Goal: Task Accomplishment & Management: Use online tool/utility

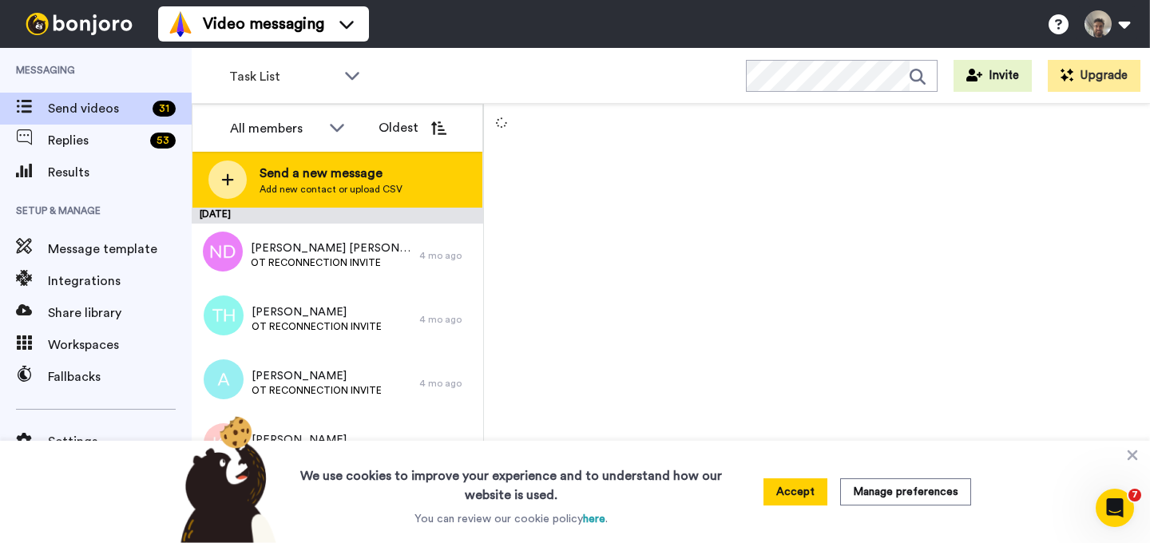
click at [250, 187] on div "Send a new message Add new contact or upload CSV" at bounding box center [337, 180] width 290 height 56
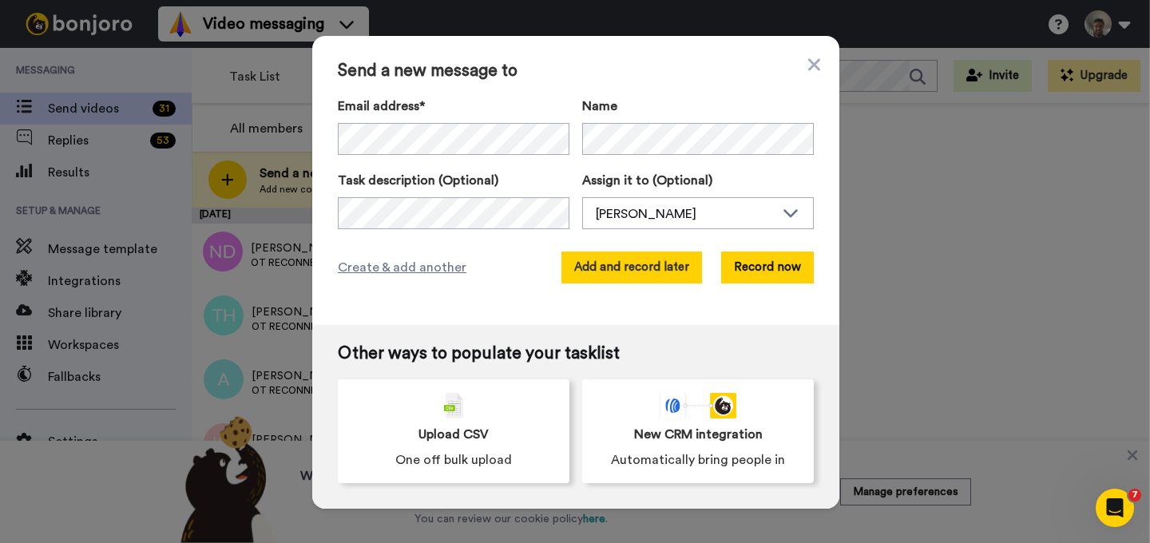
click at [676, 268] on button "Add and record later" at bounding box center [631, 268] width 141 height 32
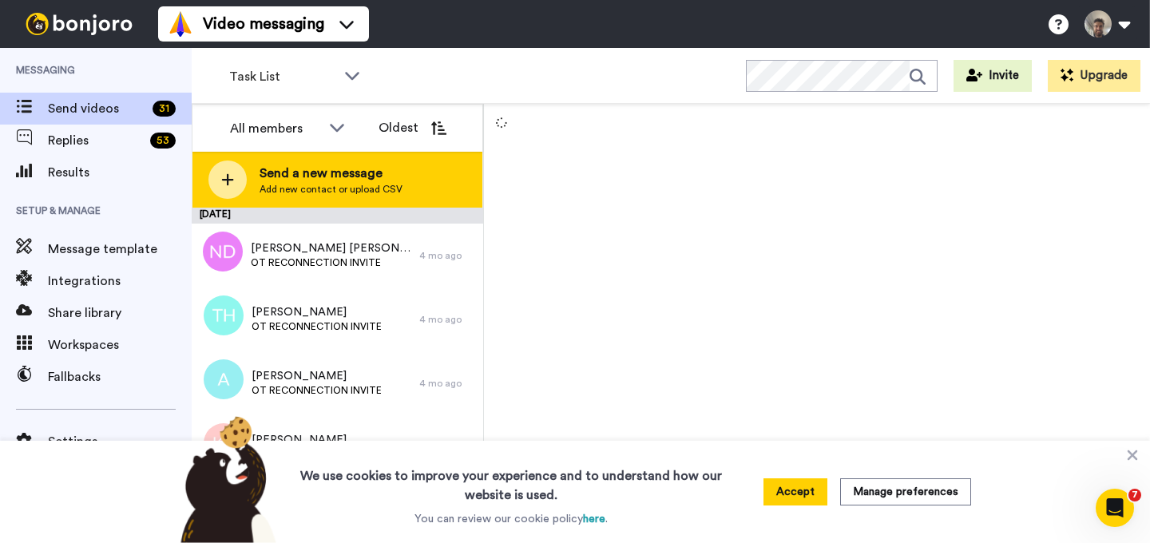
click at [359, 187] on span "Add new contact or upload CSV" at bounding box center [331, 189] width 143 height 13
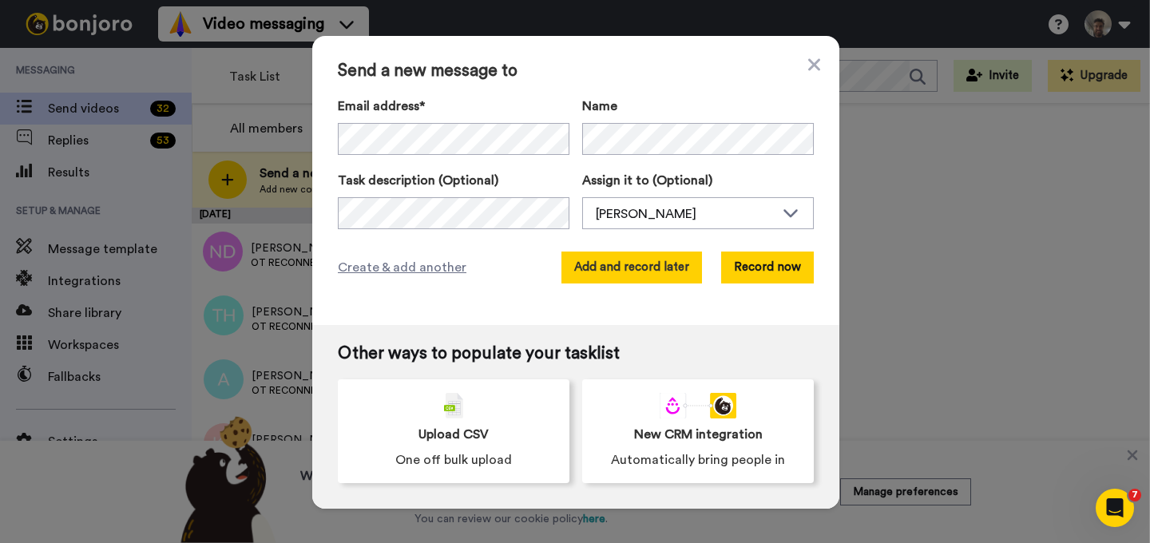
click at [663, 276] on button "Add and record later" at bounding box center [631, 268] width 141 height 32
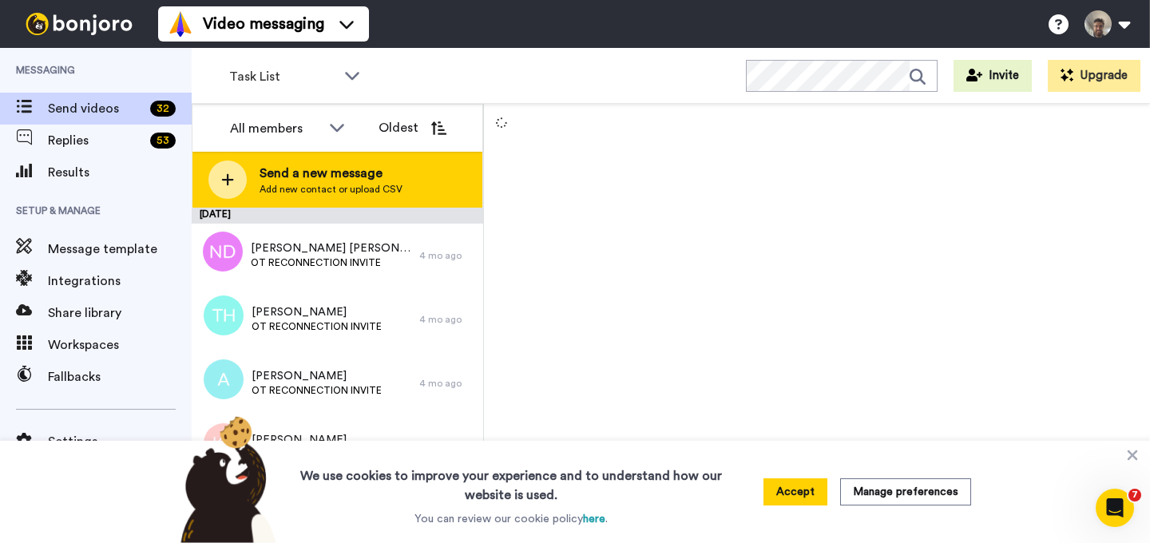
click at [369, 179] on span "Send a new message" at bounding box center [331, 173] width 143 height 19
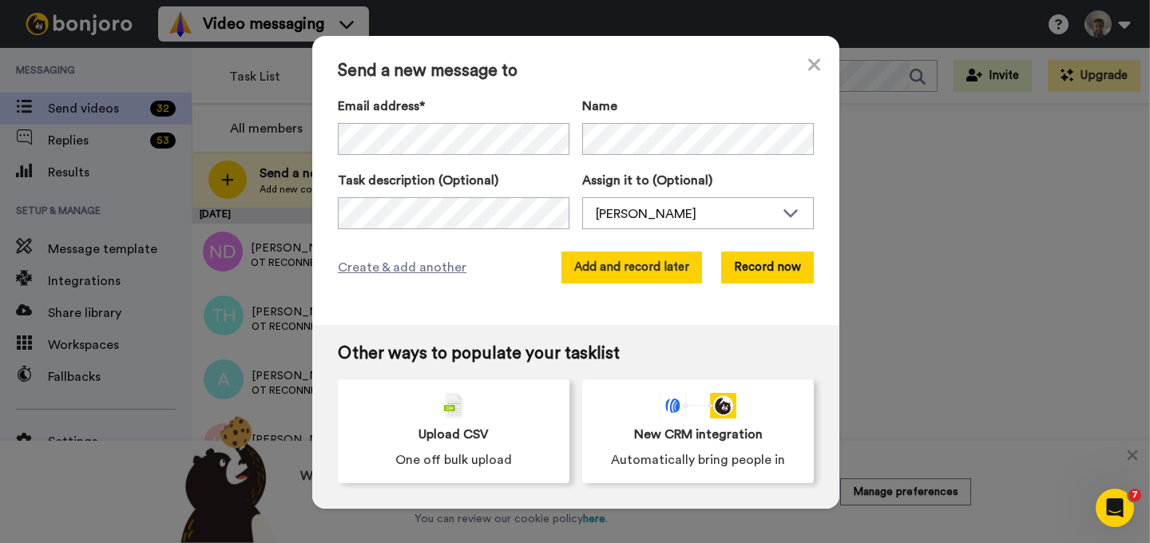
click at [634, 264] on button "Add and record later" at bounding box center [631, 268] width 141 height 32
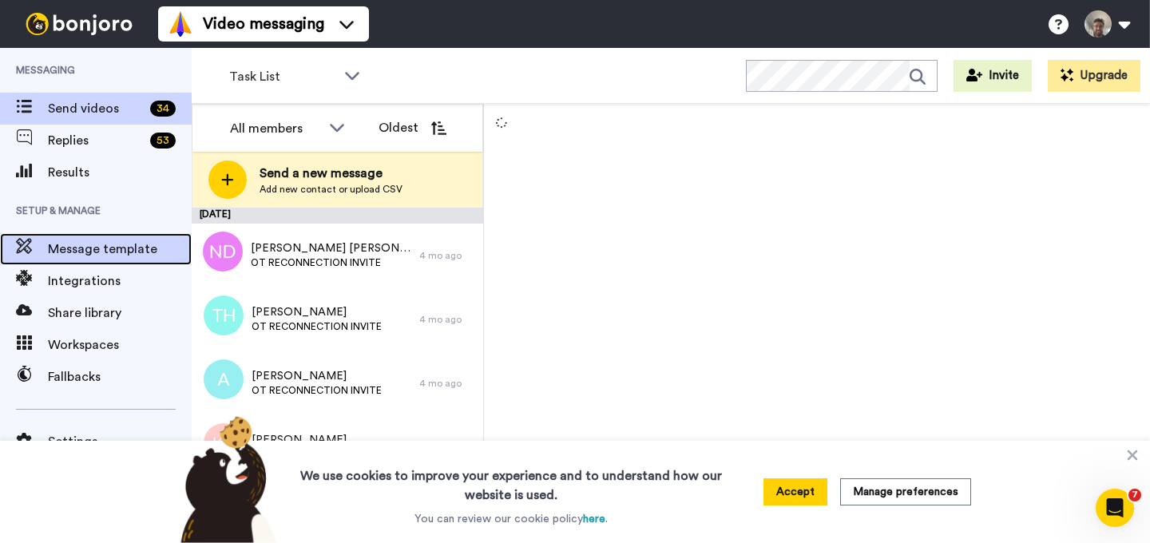
click at [117, 246] on span "Message template" at bounding box center [120, 249] width 144 height 19
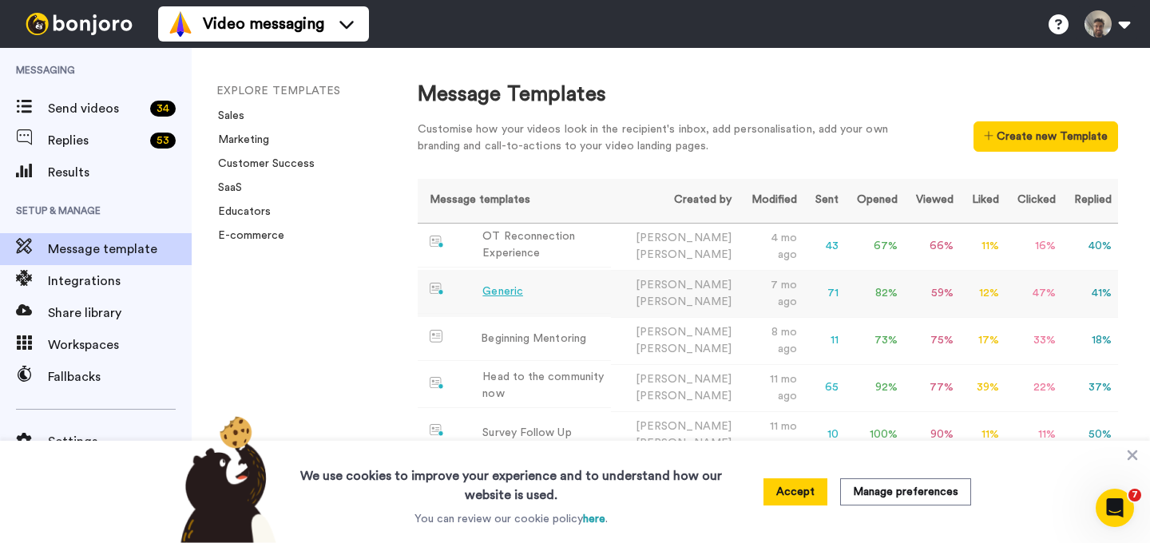
click at [519, 290] on div "Generic" at bounding box center [502, 292] width 41 height 17
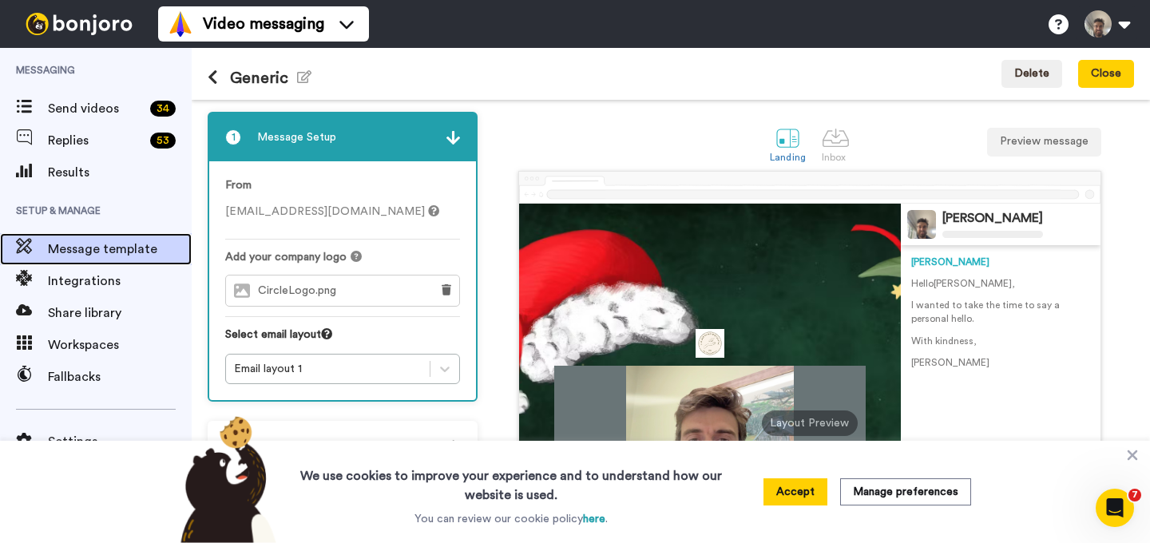
click at [128, 248] on span "Message template" at bounding box center [120, 249] width 144 height 19
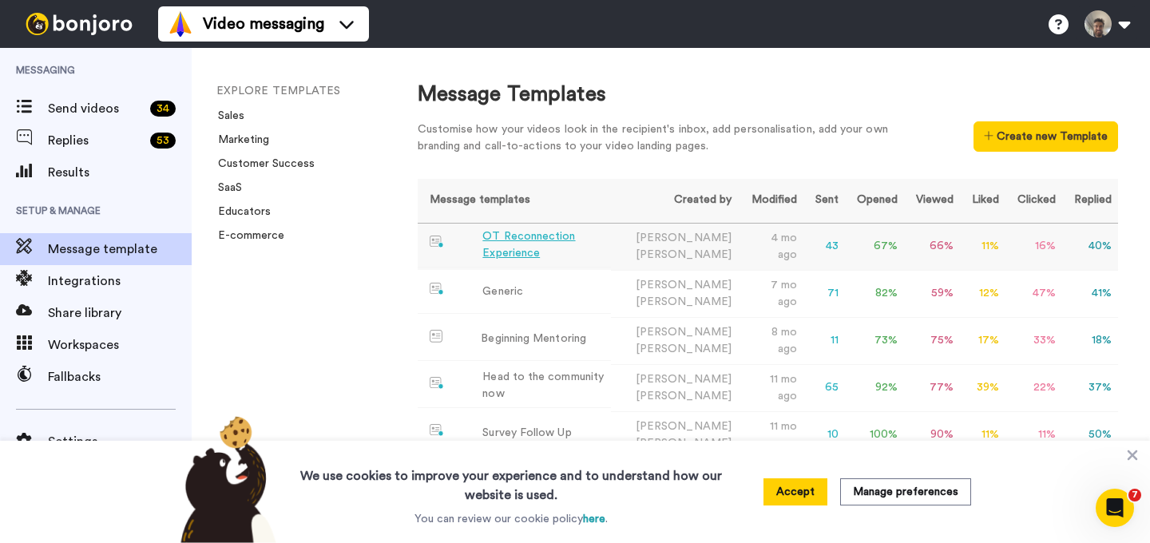
click at [550, 257] on div "OT Reconnection Experience" at bounding box center [542, 245] width 121 height 34
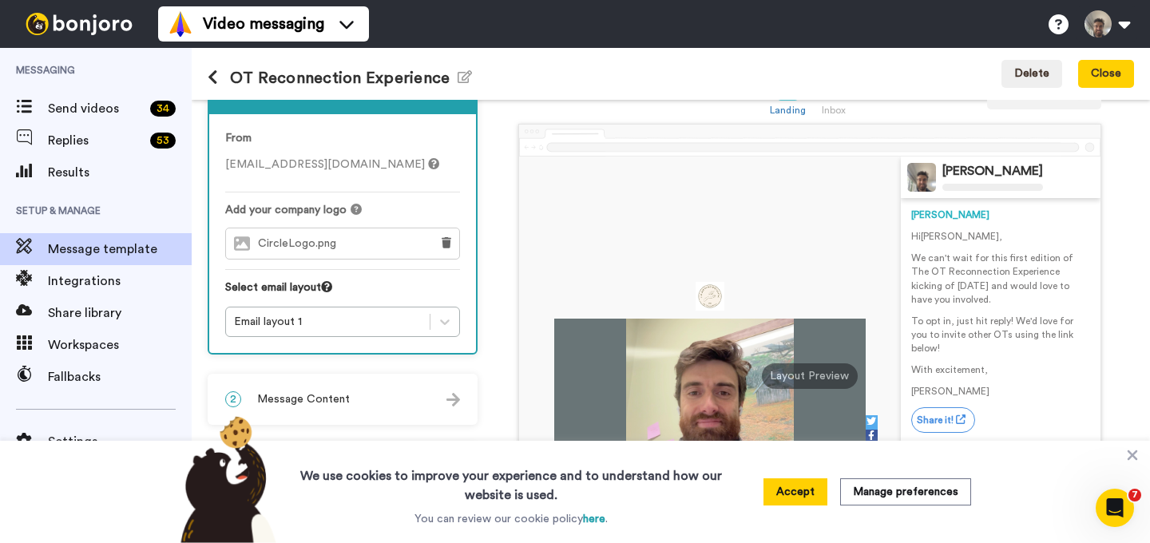
scroll to position [173, 0]
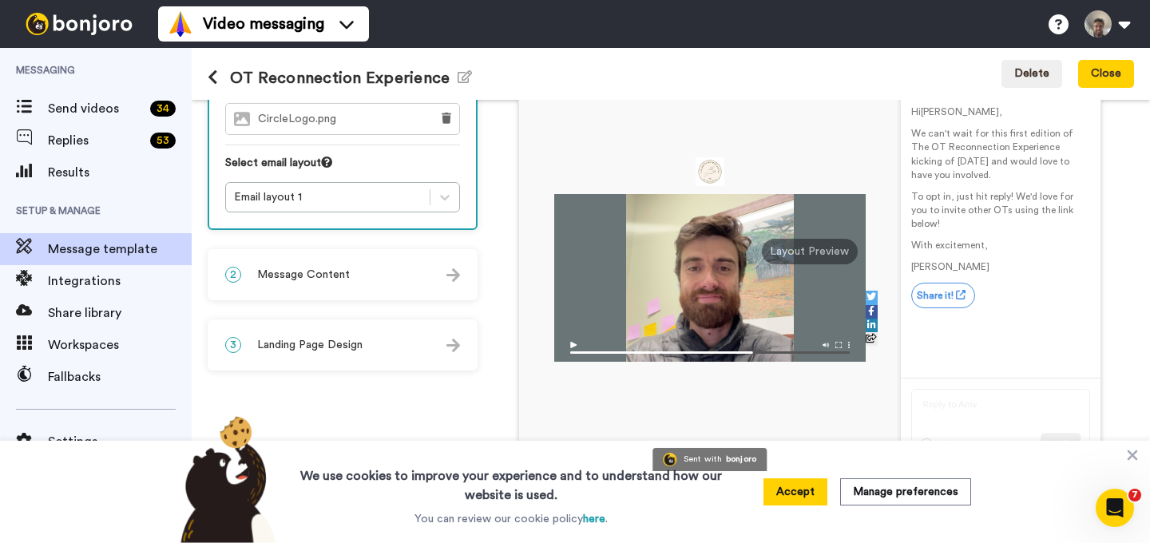
click at [332, 271] on span "Message Content" at bounding box center [303, 275] width 93 height 16
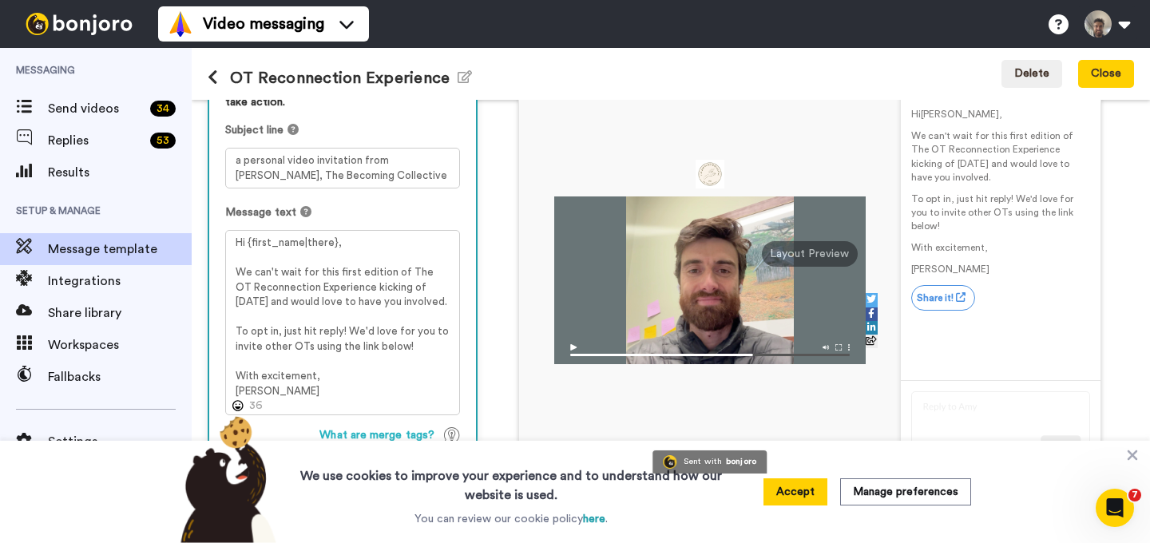
scroll to position [171, 0]
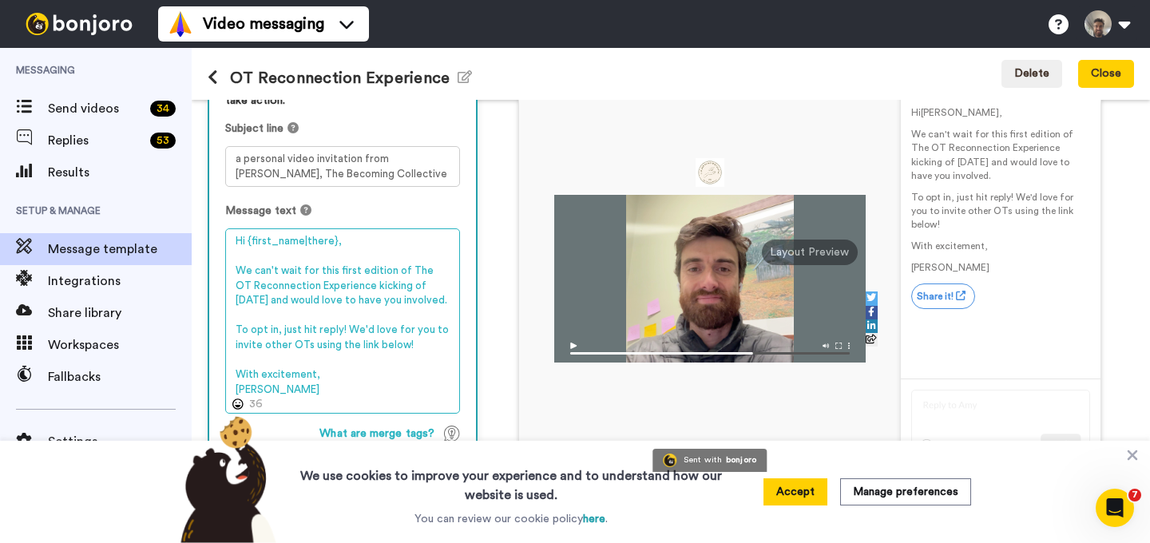
drag, startPoint x: 411, startPoint y: 347, endPoint x: 220, endPoint y: 273, distance: 205.3
click at [220, 273] on div "Personalise your message so your customers take action. Subject line a personal…" at bounding box center [342, 303] width 267 height 485
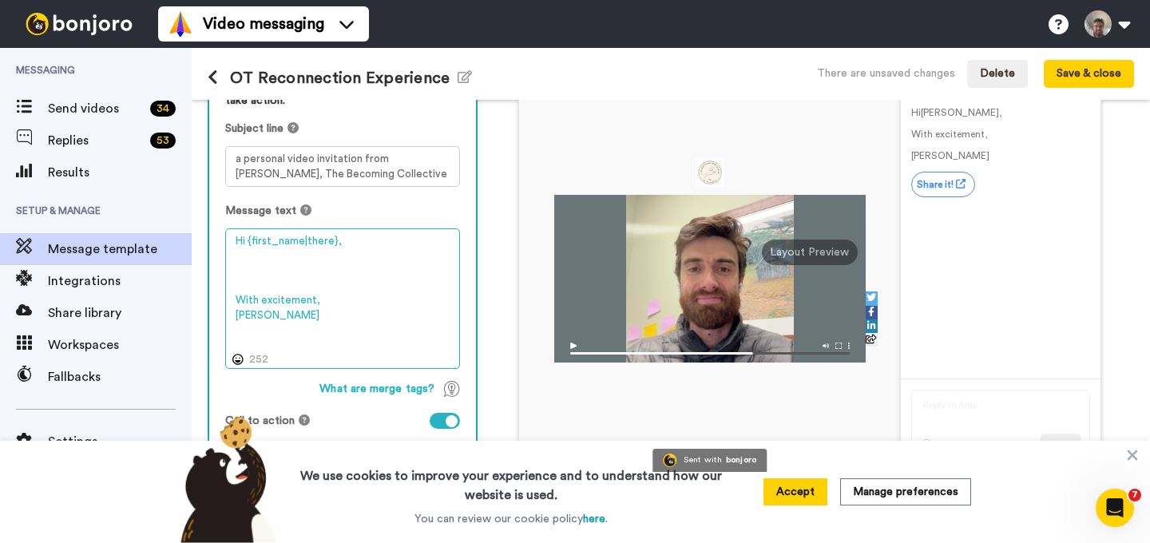
paste textarea "I wanted to take the time to say a personal welcome to cohort 2. I’m excited to…"
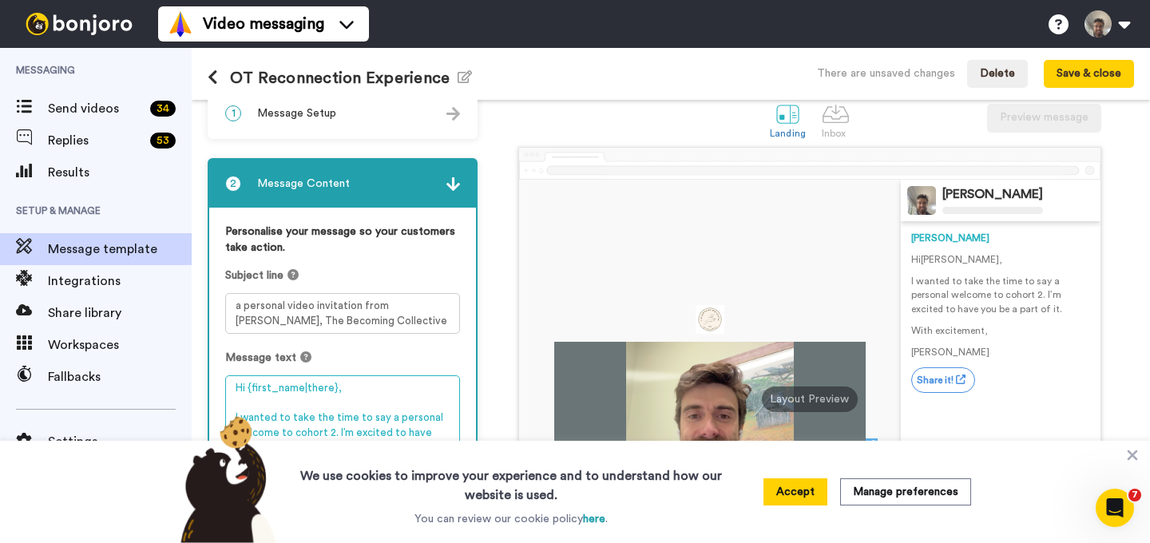
scroll to position [0, 0]
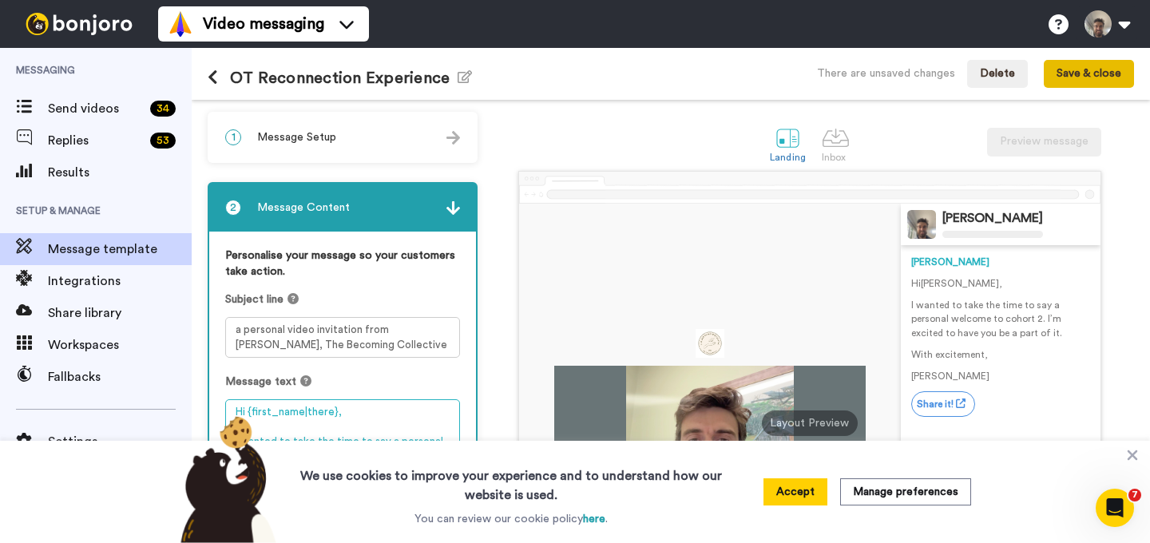
type textarea "Hi {first_name|there}, I wanted to take the time to say a personal welcome to c…"
click at [1076, 70] on button "Save & close" at bounding box center [1089, 74] width 90 height 29
